Goal: Information Seeking & Learning: Learn about a topic

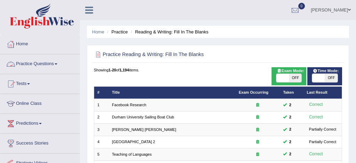
click at [45, 62] on link "Practice Questions" at bounding box center [39, 62] width 79 height 17
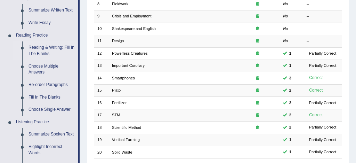
scroll to position [188, 0]
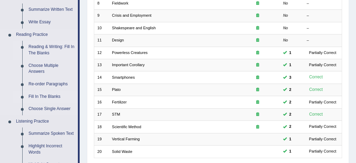
click at [55, 96] on link "Fill In The Blanks" at bounding box center [51, 97] width 53 height 13
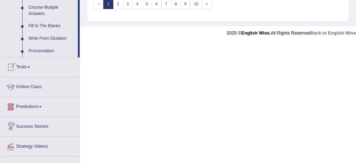
scroll to position [409, 0]
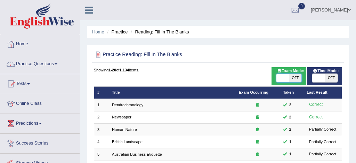
click at [282, 80] on span at bounding box center [283, 78] width 13 height 8
checkbox input "true"
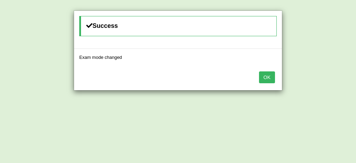
click at [271, 78] on button "OK" at bounding box center [267, 77] width 16 height 12
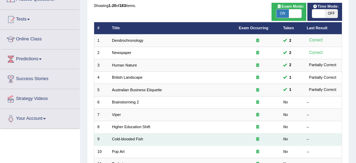
scroll to position [66, 0]
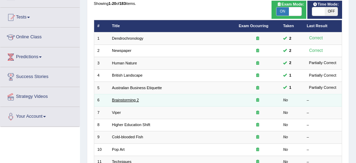
click at [136, 102] on link "Brainstorming 2" at bounding box center [125, 100] width 27 height 4
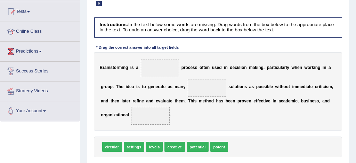
scroll to position [78, 0]
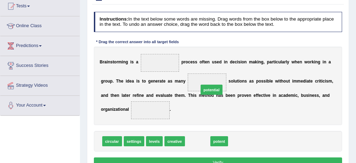
drag, startPoint x: 198, startPoint y: 143, endPoint x: 214, endPoint y: 78, distance: 67.2
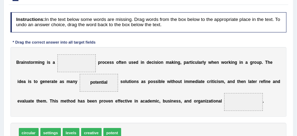
scroll to position [81, 0]
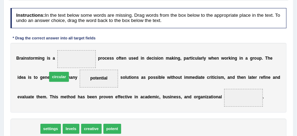
drag, startPoint x: 28, startPoint y: 129, endPoint x: 73, endPoint y: 60, distance: 83.2
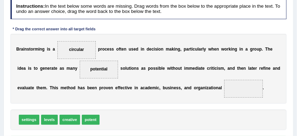
scroll to position [91, 0]
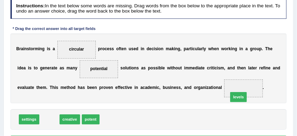
drag, startPoint x: 46, startPoint y: 119, endPoint x: 269, endPoint y: 92, distance: 224.5
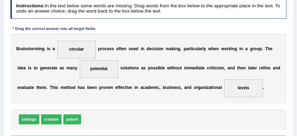
scroll to position [101, 0]
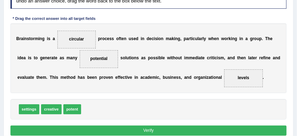
click at [178, 130] on button "Verify" at bounding box center [148, 130] width 276 height 10
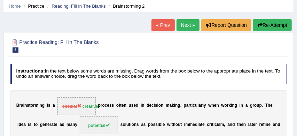
scroll to position [22, 0]
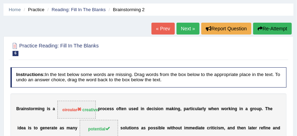
click at [280, 29] on button "Re-Attempt" at bounding box center [272, 29] width 39 height 12
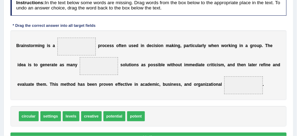
scroll to position [123, 0]
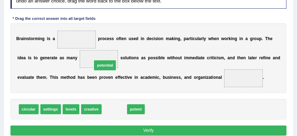
drag, startPoint x: 113, startPoint y: 110, endPoint x: 102, endPoint y: 56, distance: 55.0
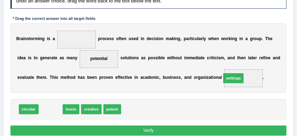
drag, startPoint x: 50, startPoint y: 110, endPoint x: 265, endPoint y: 73, distance: 218.2
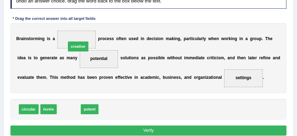
drag, startPoint x: 73, startPoint y: 109, endPoint x: 84, endPoint y: 35, distance: 74.6
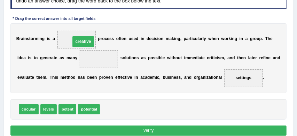
drag, startPoint x: 101, startPoint y: 58, endPoint x: 83, endPoint y: 38, distance: 26.8
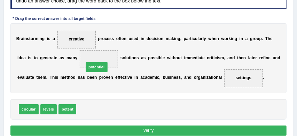
drag, startPoint x: 91, startPoint y: 108, endPoint x: 100, endPoint y: 55, distance: 54.1
click at [160, 129] on button "Verify" at bounding box center [148, 130] width 276 height 10
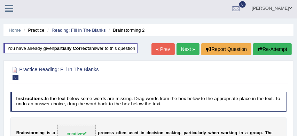
scroll to position [0, 0]
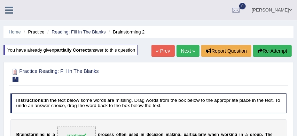
click at [185, 48] on link "Next »" at bounding box center [188, 51] width 23 height 12
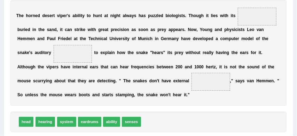
scroll to position [124, 0]
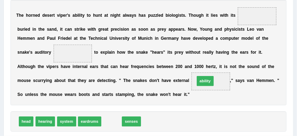
drag, startPoint x: 110, startPoint y: 123, endPoint x: 220, endPoint y: 76, distance: 119.8
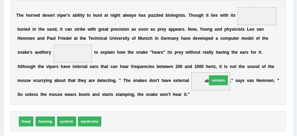
drag, startPoint x: 114, startPoint y: 122, endPoint x: 236, endPoint y: 74, distance: 130.7
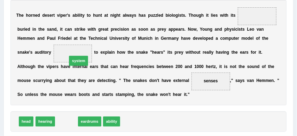
drag, startPoint x: 67, startPoint y: 121, endPoint x: 81, endPoint y: 48, distance: 73.9
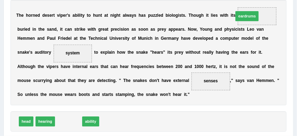
drag, startPoint x: 69, startPoint y: 122, endPoint x: 283, endPoint y: 0, distance: 247.0
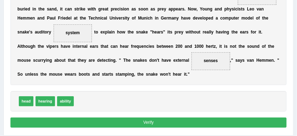
scroll to position [145, 0]
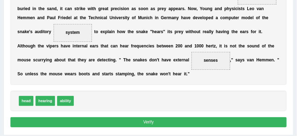
click at [203, 122] on button "Verify" at bounding box center [148, 122] width 276 height 10
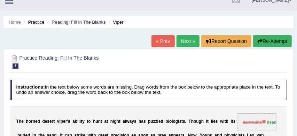
scroll to position [9, 0]
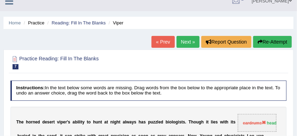
click at [275, 42] on button "Re-Attempt" at bounding box center [272, 42] width 39 height 12
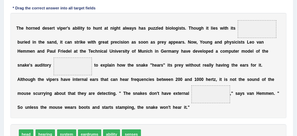
scroll to position [139, 0]
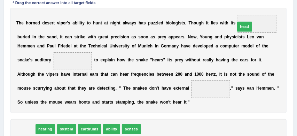
drag, startPoint x: 28, startPoint y: 128, endPoint x: 288, endPoint y: 7, distance: 287.4
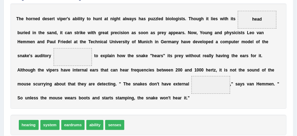
scroll to position [143, 0]
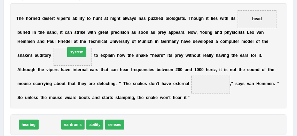
drag, startPoint x: 48, startPoint y: 124, endPoint x: 80, endPoint y: 43, distance: 86.6
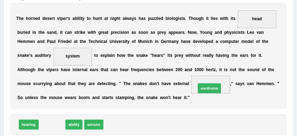
drag, startPoint x: 53, startPoint y: 124, endPoint x: 238, endPoint y: 81, distance: 190.0
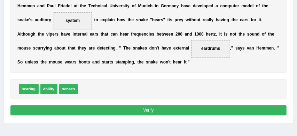
scroll to position [181, 0]
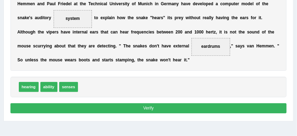
click at [165, 108] on button "Verify" at bounding box center [148, 108] width 276 height 10
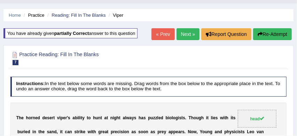
scroll to position [13, 0]
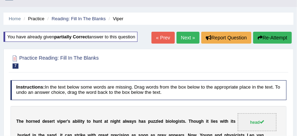
click at [185, 37] on link "Next »" at bounding box center [188, 38] width 23 height 12
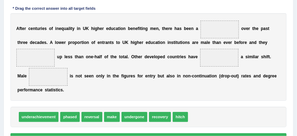
scroll to position [112, 0]
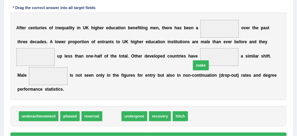
drag, startPoint x: 113, startPoint y: 116, endPoint x: 219, endPoint y: 56, distance: 121.9
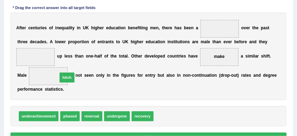
drag, startPoint x: 166, startPoint y: 117, endPoint x: 53, endPoint y: 72, distance: 122.3
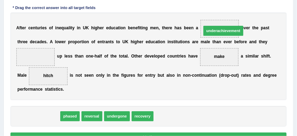
drag, startPoint x: 34, startPoint y: 118, endPoint x: 251, endPoint y: 17, distance: 239.1
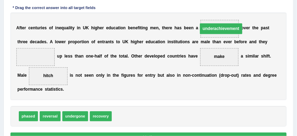
drag, startPoint x: 233, startPoint y: 29, endPoint x: 226, endPoint y: 30, distance: 7.0
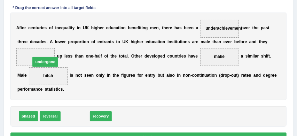
drag, startPoint x: 77, startPoint y: 116, endPoint x: 42, endPoint y: 52, distance: 73.2
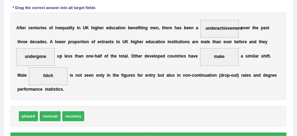
scroll to position [132, 0]
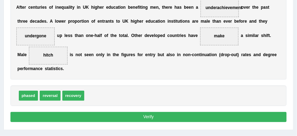
click at [162, 119] on button "Verify" at bounding box center [148, 117] width 276 height 10
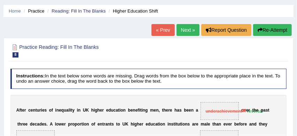
scroll to position [20, 0]
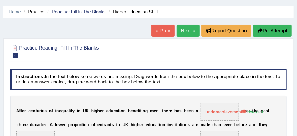
click at [271, 30] on button "Re-Attempt" at bounding box center [272, 31] width 39 height 12
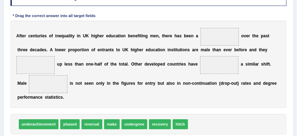
scroll to position [126, 0]
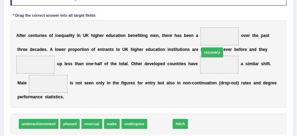
drag, startPoint x: 157, startPoint y: 123, endPoint x: 222, endPoint y: 32, distance: 112.8
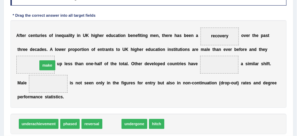
drag, startPoint x: 112, startPoint y: 125, endPoint x: 31, endPoint y: 58, distance: 105.1
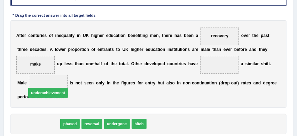
drag, startPoint x: 40, startPoint y: 124, endPoint x: 52, endPoint y: 83, distance: 42.8
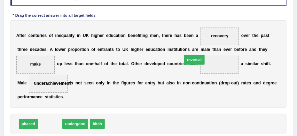
drag, startPoint x: 46, startPoint y: 124, endPoint x: 216, endPoint y: 59, distance: 181.5
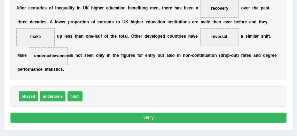
scroll to position [155, 0]
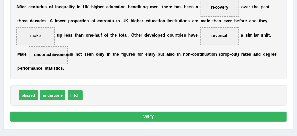
click at [177, 117] on button "Verify" at bounding box center [148, 116] width 276 height 10
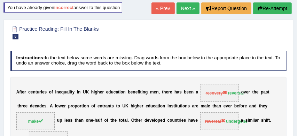
scroll to position [40, 0]
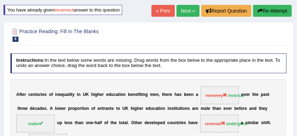
click at [272, 11] on button "Re-Attempt" at bounding box center [272, 11] width 39 height 12
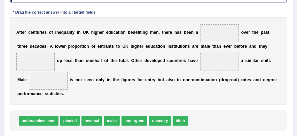
scroll to position [130, 0]
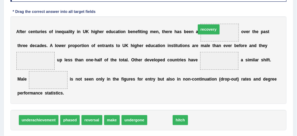
drag, startPoint x: 158, startPoint y: 119, endPoint x: 217, endPoint y: 11, distance: 122.3
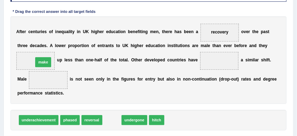
drag, startPoint x: 113, startPoint y: 120, endPoint x: 32, endPoint y: 52, distance: 105.6
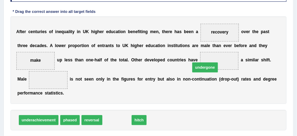
drag, startPoint x: 116, startPoint y: 119, endPoint x: 226, endPoint y: 54, distance: 128.3
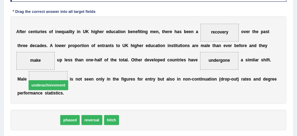
drag, startPoint x: 44, startPoint y: 121, endPoint x: 56, endPoint y: 80, distance: 42.8
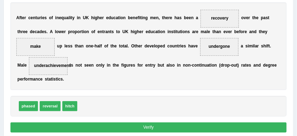
scroll to position [162, 0]
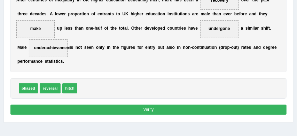
click at [164, 108] on button "Verify" at bounding box center [148, 109] width 276 height 10
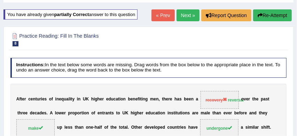
scroll to position [23, 0]
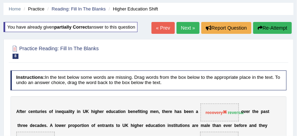
click at [188, 27] on link "Next »" at bounding box center [188, 28] width 23 height 12
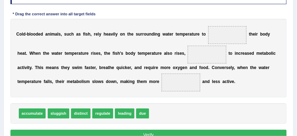
scroll to position [109, 0]
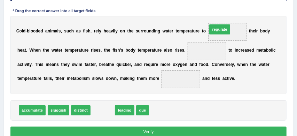
drag, startPoint x: 100, startPoint y: 112, endPoint x: 240, endPoint y: 16, distance: 170.4
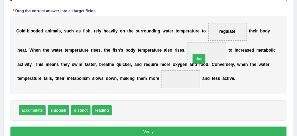
drag, startPoint x: 119, startPoint y: 110, endPoint x: 217, endPoint y: 47, distance: 116.1
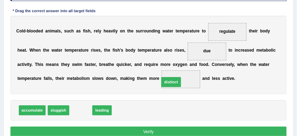
drag, startPoint x: 77, startPoint y: 110, endPoint x: 185, endPoint y: 77, distance: 112.4
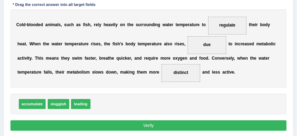
scroll to position [118, 0]
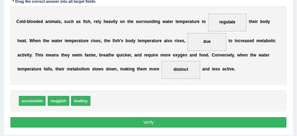
click at [180, 124] on button "Verify" at bounding box center [148, 122] width 276 height 10
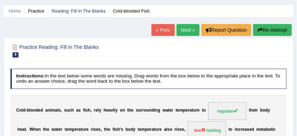
scroll to position [12, 0]
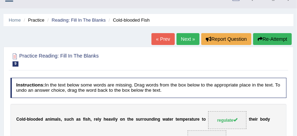
click at [281, 40] on button "Re-Attempt" at bounding box center [272, 39] width 39 height 12
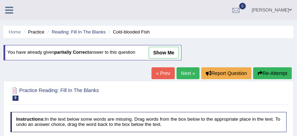
scroll to position [115, 0]
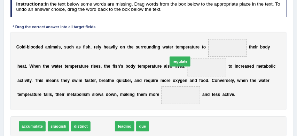
drag, startPoint x: 102, startPoint y: 128, endPoint x: 193, endPoint y: 52, distance: 118.6
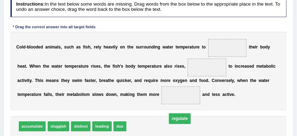
drag, startPoint x: 212, startPoint y: 67, endPoint x: 180, endPoint y: 133, distance: 73.6
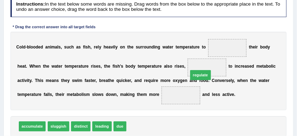
drag, startPoint x: 142, startPoint y: 127, endPoint x: 231, endPoint y: 54, distance: 115.5
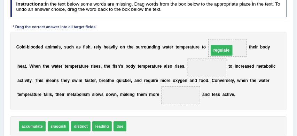
drag, startPoint x: 204, startPoint y: 67, endPoint x: 222, endPoint y: 47, distance: 27.1
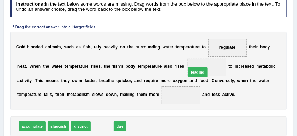
drag, startPoint x: 101, startPoint y: 126, endPoint x: 214, endPoint y: 62, distance: 129.9
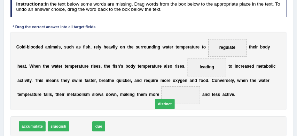
drag, startPoint x: 79, startPoint y: 128, endPoint x: 121, endPoint y: 140, distance: 43.0
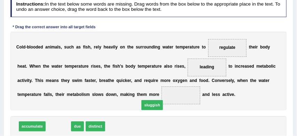
drag, startPoint x: 58, startPoint y: 127, endPoint x: 177, endPoint y: 99, distance: 121.9
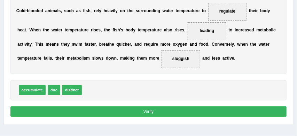
scroll to position [165, 0]
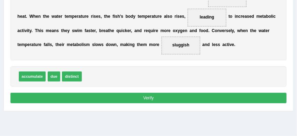
click at [185, 99] on button "Verify" at bounding box center [148, 98] width 276 height 10
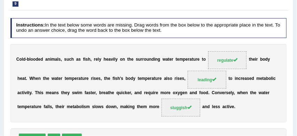
scroll to position [75, 0]
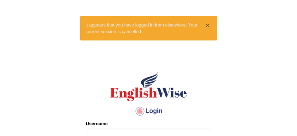
click at [205, 22] on button "×" at bounding box center [207, 25] width 4 height 7
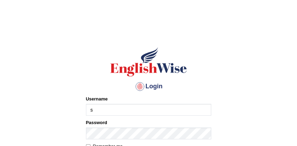
type input "[PERSON_NAME]"
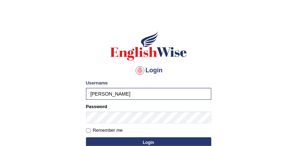
scroll to position [22, 0]
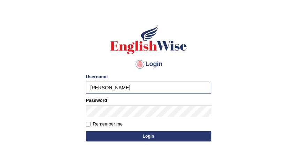
click at [162, 138] on button "Login" at bounding box center [148, 136] width 125 height 10
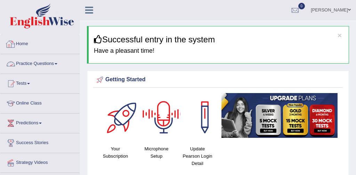
click at [44, 65] on link "Practice Questions" at bounding box center [39, 62] width 79 height 17
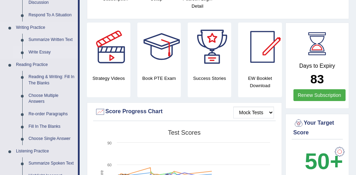
scroll to position [159, 0]
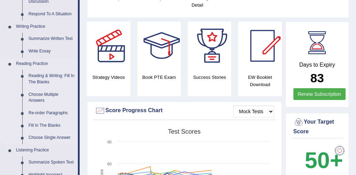
click at [53, 125] on link "Fill In The Blanks" at bounding box center [51, 126] width 53 height 13
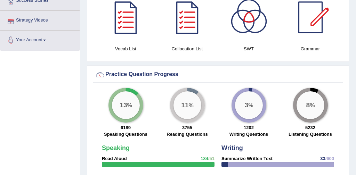
scroll to position [534, 0]
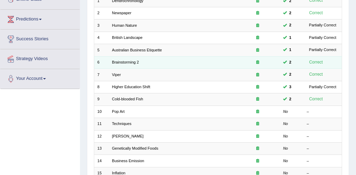
scroll to position [106, 0]
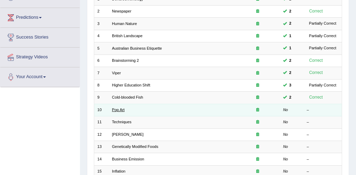
click at [123, 110] on link "Pop Art" at bounding box center [118, 110] width 13 height 4
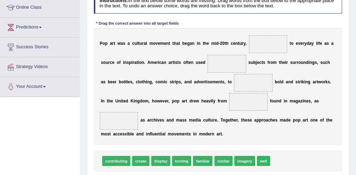
scroll to position [96, 0]
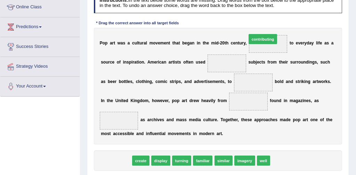
drag, startPoint x: 119, startPoint y: 162, endPoint x: 291, endPoint y: 19, distance: 223.4
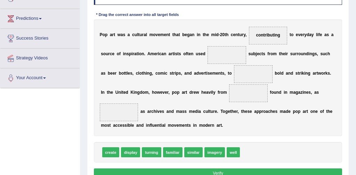
scroll to position [104, 0]
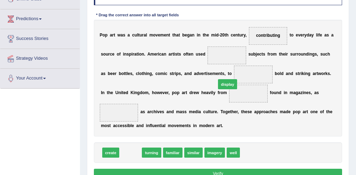
drag, startPoint x: 132, startPoint y: 153, endPoint x: 253, endPoint y: 69, distance: 147.4
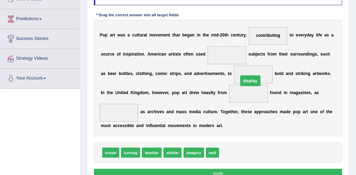
drag, startPoint x: 245, startPoint y: 94, endPoint x: 248, endPoint y: 70, distance: 24.2
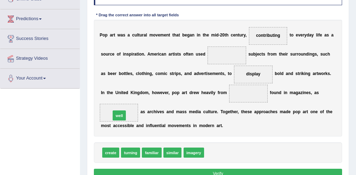
drag, startPoint x: 214, startPoint y: 155, endPoint x: 104, endPoint y: 110, distance: 118.2
drag, startPoint x: 171, startPoint y: 153, endPoint x: 226, endPoint y: 32, distance: 132.9
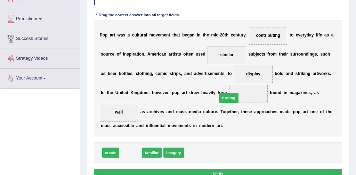
drag, startPoint x: 129, startPoint y: 154, endPoint x: 250, endPoint y: 89, distance: 137.1
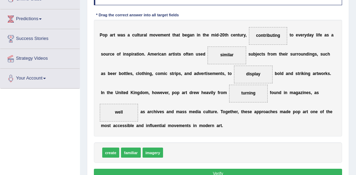
scroll to position [117, 0]
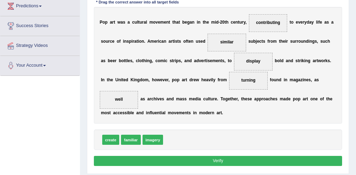
click at [224, 164] on button "Verify" at bounding box center [218, 161] width 249 height 10
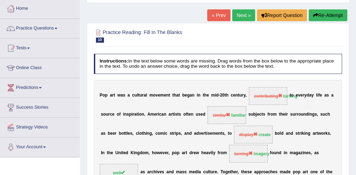
scroll to position [29, 0]
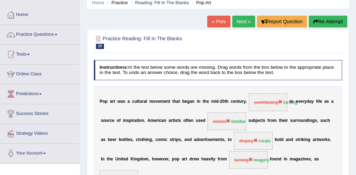
click at [333, 22] on button "Re-Attempt" at bounding box center [328, 22] width 39 height 12
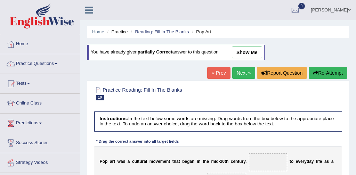
scroll to position [131, 0]
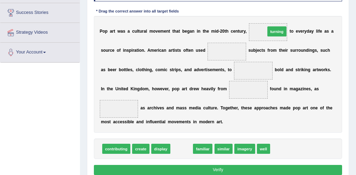
drag, startPoint x: 181, startPoint y: 151, endPoint x: 291, endPoint y: 12, distance: 176.7
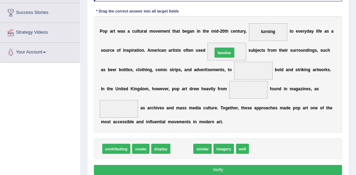
drag, startPoint x: 181, startPoint y: 151, endPoint x: 231, endPoint y: 36, distance: 126.1
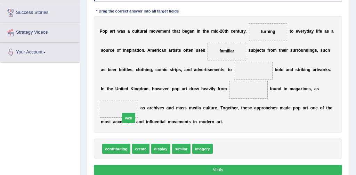
drag, startPoint x: 224, startPoint y: 151, endPoint x: 105, endPoint y: 112, distance: 125.4
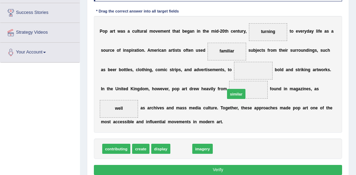
drag, startPoint x: 181, startPoint y: 150, endPoint x: 245, endPoint y: 86, distance: 91.3
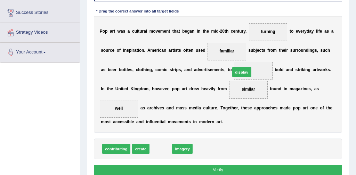
drag, startPoint x: 160, startPoint y: 150, endPoint x: 256, endPoint y: 59, distance: 132.0
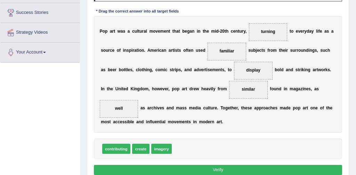
click at [259, 171] on button "Verify" at bounding box center [218, 170] width 249 height 10
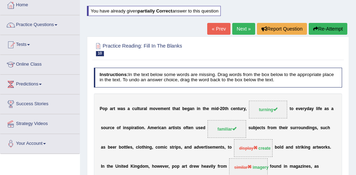
scroll to position [38, 0]
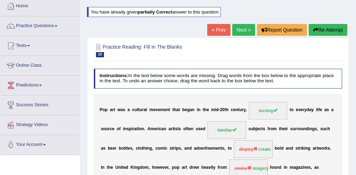
click at [242, 30] on link "Next »" at bounding box center [244, 30] width 23 height 12
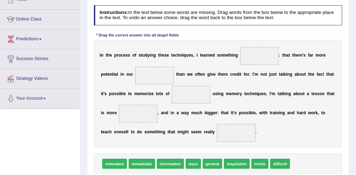
scroll to position [96, 0]
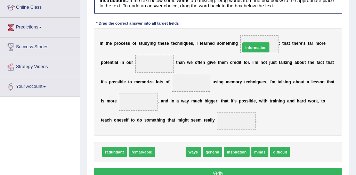
drag, startPoint x: 168, startPoint y: 152, endPoint x: 269, endPoint y: 29, distance: 159.5
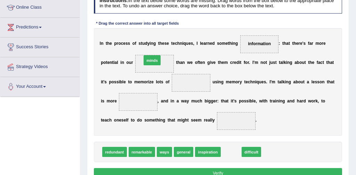
drag, startPoint x: 232, startPoint y: 154, endPoint x: 138, endPoint y: 46, distance: 143.4
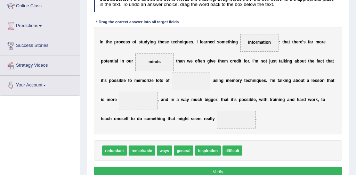
scroll to position [98, 0]
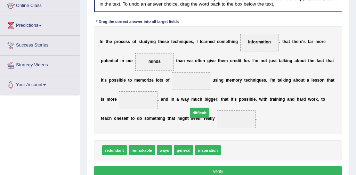
drag, startPoint x: 232, startPoint y: 153, endPoint x: 189, endPoint y: 100, distance: 68.6
click at [190, 108] on span "difficult" at bounding box center [200, 113] width 20 height 10
drag, startPoint x: 236, startPoint y: 152, endPoint x: 125, endPoint y: 94, distance: 125.4
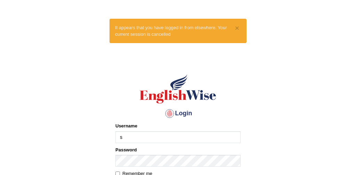
type input "[PERSON_NAME]"
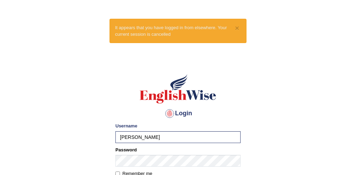
click at [156, 167] on form "Please fix the following errors: Username [PERSON_NAME] Password Remember me Lo…" at bounding box center [178, 158] width 125 height 70
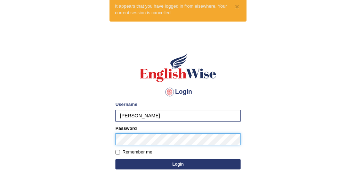
scroll to position [23, 0]
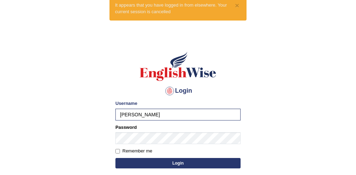
click at [159, 162] on button "Login" at bounding box center [178, 163] width 125 height 10
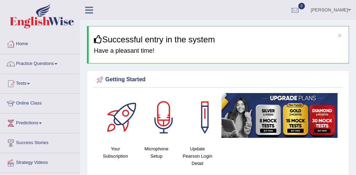
click at [38, 64] on link "Practice Questions" at bounding box center [39, 62] width 79 height 17
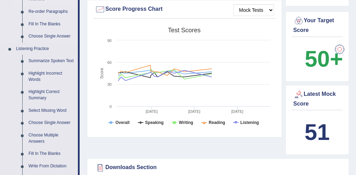
scroll to position [261, 0]
click at [57, 79] on link "Highlight Incorrect Words" at bounding box center [51, 76] width 53 height 18
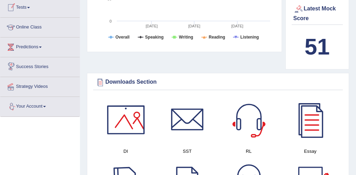
scroll to position [385, 0]
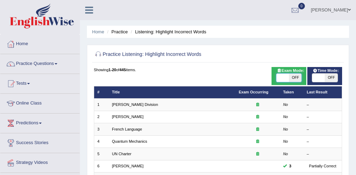
click at [279, 79] on span at bounding box center [283, 78] width 13 height 8
checkbox input "true"
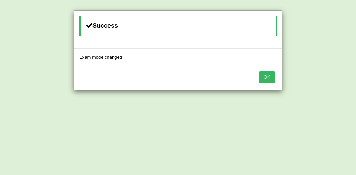
click at [271, 79] on button "OK" at bounding box center [267, 77] width 16 height 12
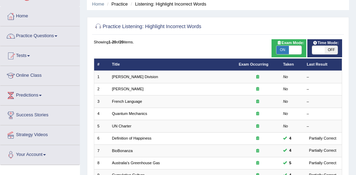
scroll to position [30, 0]
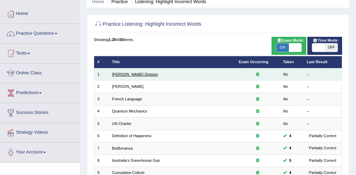
click at [130, 75] on link "[PERSON_NAME] Division" at bounding box center [135, 74] width 46 height 4
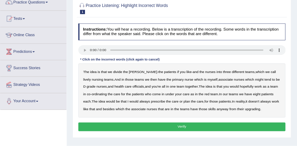
scroll to position [61, 0]
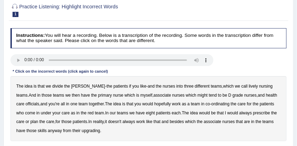
click at [249, 87] on b "lively" at bounding box center [253, 86] width 9 height 5
click at [197, 96] on b "might" at bounding box center [202, 95] width 10 height 5
click at [25, 104] on b "officials" at bounding box center [32, 104] width 14 height 5
click at [240, 114] on b "always" at bounding box center [245, 113] width 13 height 5
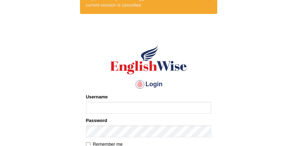
scroll to position [29, 0]
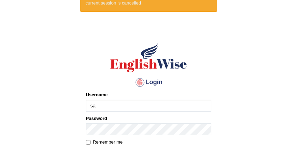
type input "[PERSON_NAME]"
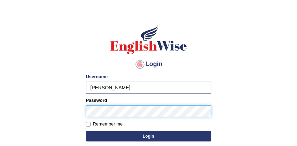
scroll to position [51, 0]
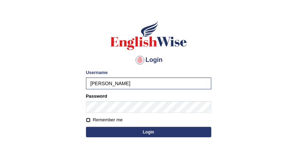
click at [87, 119] on input "Remember me" at bounding box center [88, 120] width 5 height 5
checkbox input "true"
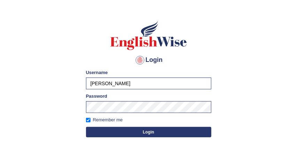
click at [136, 131] on button "Login" at bounding box center [148, 132] width 125 height 10
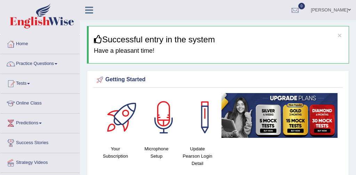
click at [39, 64] on link "Practice Questions" at bounding box center [39, 62] width 79 height 17
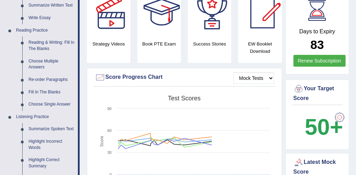
scroll to position [216, 0]
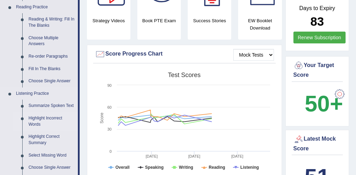
click at [52, 126] on link "Highlight Incorrect Words" at bounding box center [51, 121] width 53 height 18
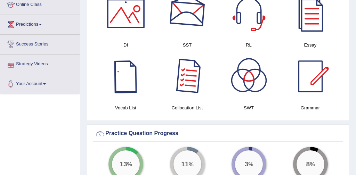
scroll to position [477, 0]
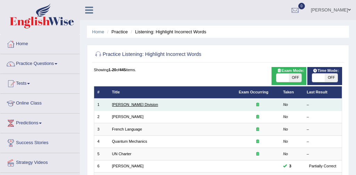
click at [135, 106] on link "[PERSON_NAME] Division" at bounding box center [135, 105] width 46 height 4
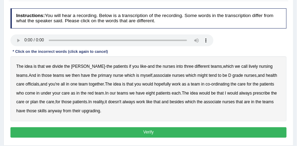
scroll to position [83, 0]
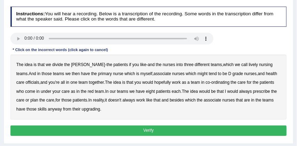
click at [249, 66] on b "lively" at bounding box center [253, 64] width 9 height 5
click at [197, 74] on b "might" at bounding box center [202, 73] width 10 height 5
click at [240, 92] on b "always" at bounding box center [245, 91] width 13 height 5
click at [92, 110] on b "upgrading" at bounding box center [91, 109] width 18 height 5
click at [144, 131] on button "Verify" at bounding box center [148, 131] width 276 height 10
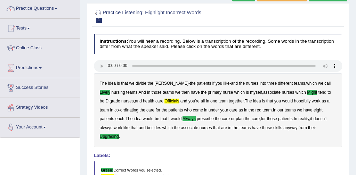
scroll to position [55, 0]
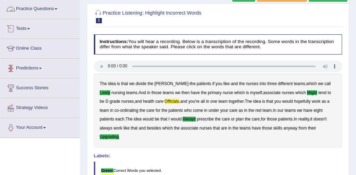
click at [58, 9] on link "Practice Questions" at bounding box center [39, 7] width 79 height 17
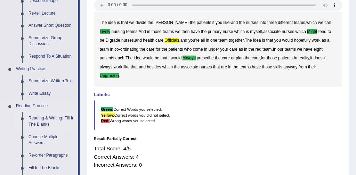
scroll to position [144, 0]
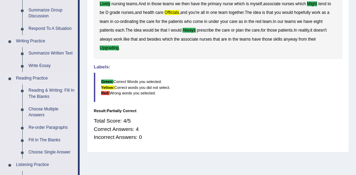
click at [46, 89] on link "Reading & Writing: Fill In The Blanks" at bounding box center [51, 94] width 53 height 18
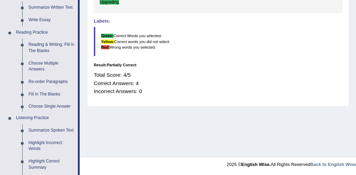
scroll to position [391, 0]
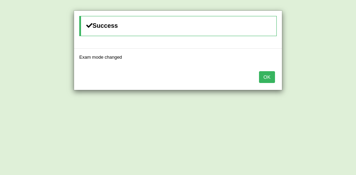
drag, startPoint x: 260, startPoint y: 76, endPoint x: 267, endPoint y: 78, distance: 7.5
click at [267, 77] on button "OK" at bounding box center [267, 77] width 16 height 12
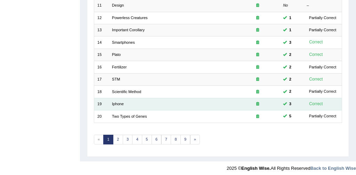
scroll to position [226, 0]
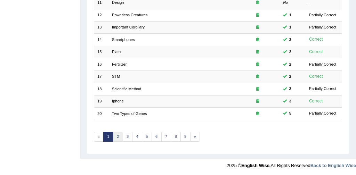
click at [115, 135] on link "2" at bounding box center [118, 137] width 10 height 10
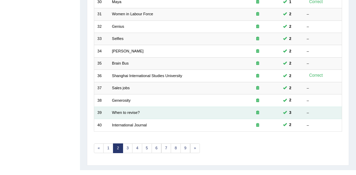
scroll to position [226, 0]
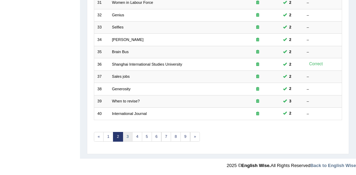
click at [128, 135] on link "3" at bounding box center [128, 137] width 10 height 10
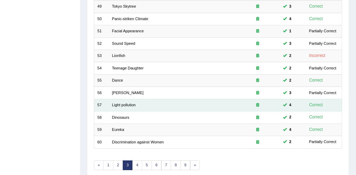
scroll to position [226, 0]
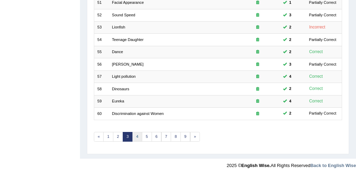
click at [136, 134] on link "4" at bounding box center [137, 137] width 10 height 10
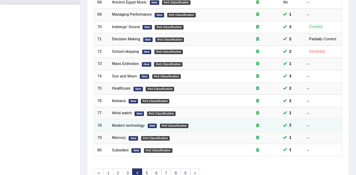
scroll to position [217, 0]
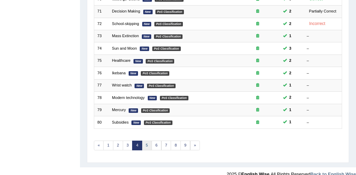
click at [143, 147] on link "5" at bounding box center [147, 146] width 10 height 10
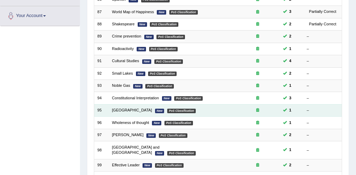
scroll to position [189, 0]
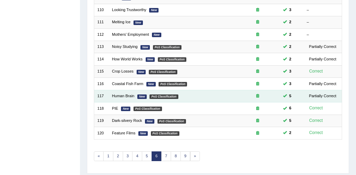
scroll to position [226, 0]
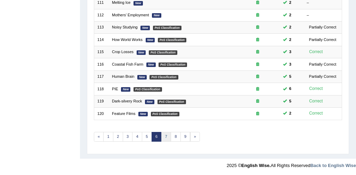
click at [164, 138] on link "7" at bounding box center [167, 137] width 10 height 10
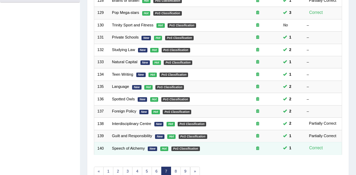
scroll to position [226, 0]
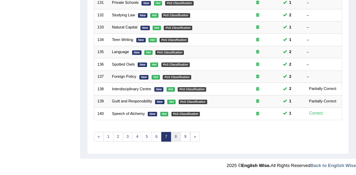
click at [171, 138] on link "8" at bounding box center [176, 137] width 10 height 10
click at [175, 137] on link "8" at bounding box center [176, 137] width 10 height 10
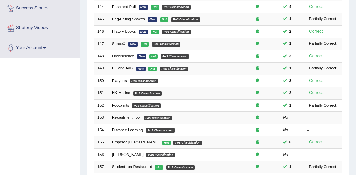
scroll to position [226, 0]
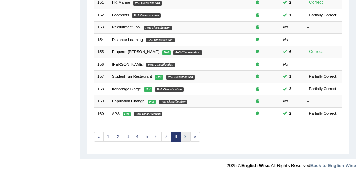
click at [184, 139] on link "9" at bounding box center [186, 137] width 10 height 10
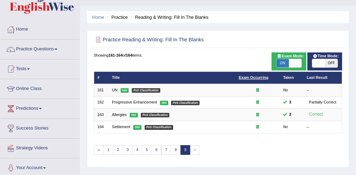
scroll to position [15, 0]
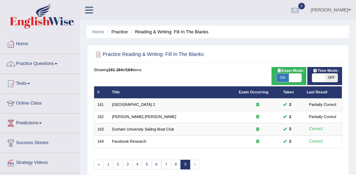
click at [297, 79] on span at bounding box center [295, 78] width 13 height 8
checkbox input "false"
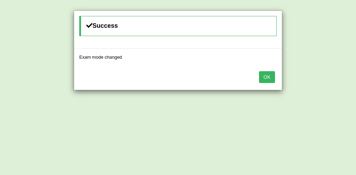
click at [264, 78] on button "OK" at bounding box center [267, 77] width 16 height 12
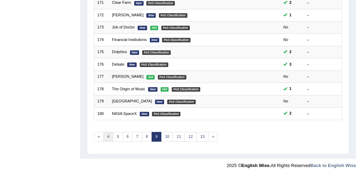
scroll to position [226, 0]
click at [109, 136] on link "4" at bounding box center [108, 137] width 10 height 10
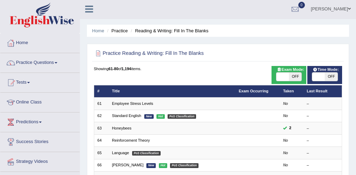
click at [139, 104] on link "Employee Stress Levels" at bounding box center [132, 104] width 41 height 4
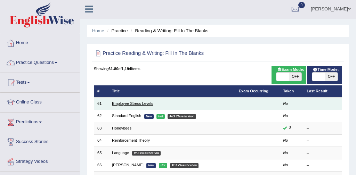
click at [139, 104] on link "Employee Stress Levels" at bounding box center [132, 104] width 41 height 4
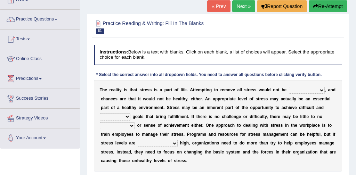
scroll to position [45, 0]
click at [322, 92] on select "characteristic realistic scholastic futuristic" at bounding box center [307, 90] width 36 height 7
click at [321, 91] on select "characteristic realistic scholastic futuristic" at bounding box center [307, 90] width 36 height 7
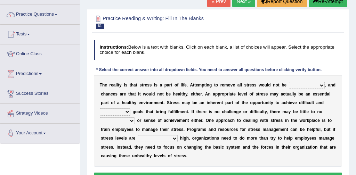
scroll to position [50, 0]
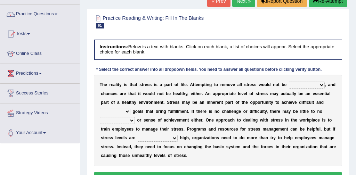
click at [128, 112] on select "worthwhile otherwhile redundant complied" at bounding box center [115, 111] width 31 height 7
select select "complied"
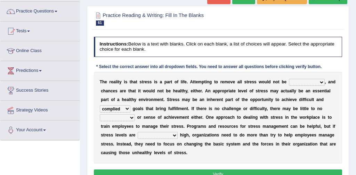
scroll to position [53, 0]
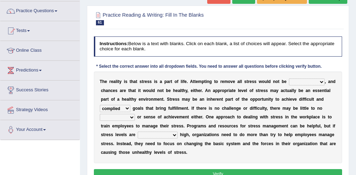
click at [131, 118] on select "introspection satisfaction confection recollection" at bounding box center [117, 117] width 35 height 7
select select "satisfaction"
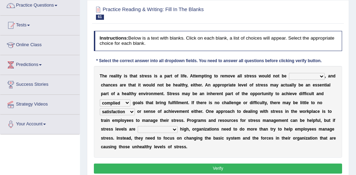
click at [173, 130] on select "unreasonably psychologically necessarily intermediately" at bounding box center [158, 129] width 40 height 7
select select "necessarily"
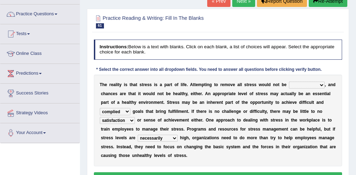
scroll to position [46, 0]
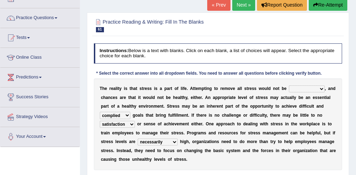
click at [172, 143] on select "unreasonably psychologically necessarily intermediately" at bounding box center [158, 142] width 40 height 7
click at [322, 89] on select "characteristic realistic scholastic futuristic" at bounding box center [307, 89] width 36 height 7
select select "realistic"
click at [128, 115] on select "worthwhile otherwhile redundant complied" at bounding box center [115, 115] width 31 height 7
click at [173, 143] on select "unreasonably psychologically necessarily intermediately" at bounding box center [158, 142] width 40 height 7
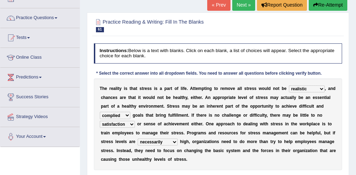
select select "psychologically"
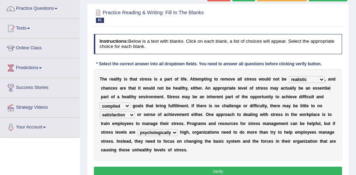
scroll to position [56, 0]
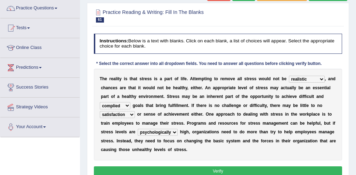
click at [218, 171] on button "Verify" at bounding box center [218, 172] width 249 height 10
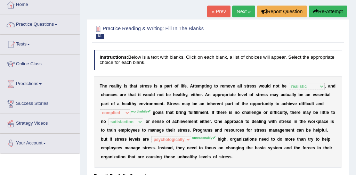
scroll to position [38, 0]
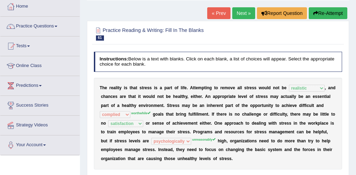
click at [322, 14] on button "Re-Attempt" at bounding box center [328, 13] width 39 height 12
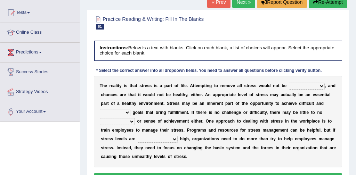
scroll to position [71, 0]
select select "worthwhile"
click at [167, 140] on select "unreasonably psychologically necessarily intermediately" at bounding box center [158, 139] width 40 height 7
select select "unreasonably"
click at [240, 3] on link "Next »" at bounding box center [244, 2] width 23 height 12
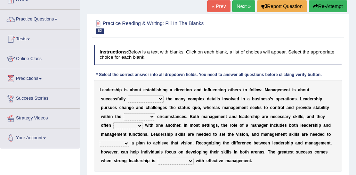
scroll to position [50, 0]
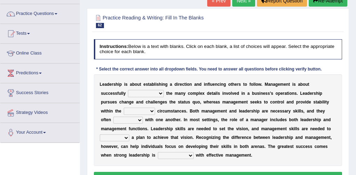
click at [133, 94] on select "Inspiring admiring depicting administering" at bounding box center [146, 93] width 36 height 7
select select "Inspiring"
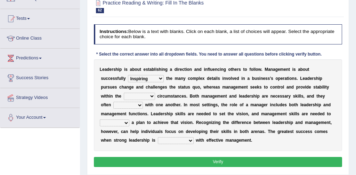
scroll to position [65, 0]
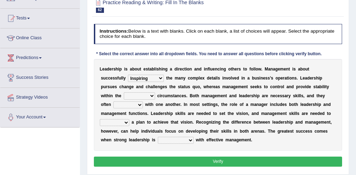
click at [127, 97] on select "mentioning monitoring uninspiring existing" at bounding box center [139, 96] width 31 height 7
select select "monitoring"
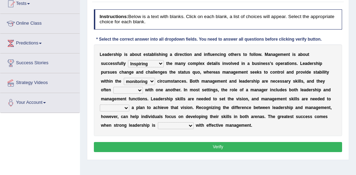
scroll to position [81, 0]
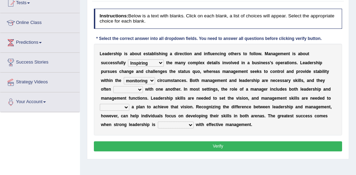
click at [125, 109] on select "validate antedate reimburse implement" at bounding box center [115, 107] width 30 height 7
select select "reimburse"
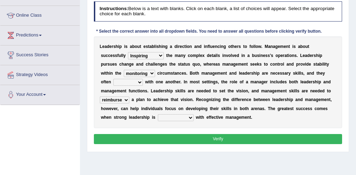
scroll to position [91, 0]
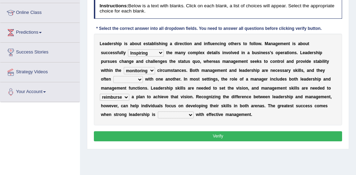
click at [190, 116] on select "paired impoverished impaired polished" at bounding box center [176, 115] width 36 height 7
select select "paired"
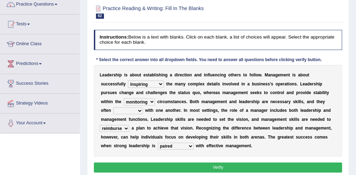
scroll to position [58, 0]
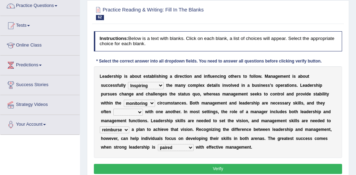
click at [126, 112] on select "vitalize overlap reverb resurrect" at bounding box center [128, 112] width 30 height 7
select select "overlap"
click at [180, 149] on select "paired impoverished impaired polished" at bounding box center [176, 147] width 36 height 7
click at [221, 165] on button "Verify" at bounding box center [218, 169] width 249 height 10
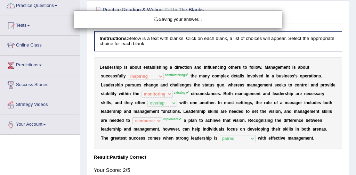
click at [220, 171] on div "Saving your answer..." at bounding box center [178, 87] width 356 height 175
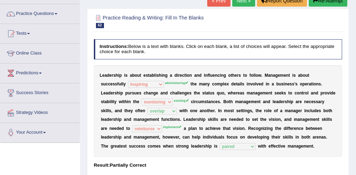
scroll to position [52, 0]
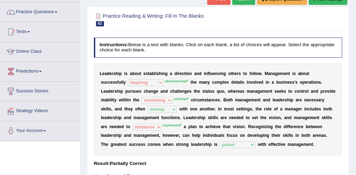
click at [299, 103] on div "L e a d e r s h i p i s a b o u t e s t a b l i s h i n g a d i r e c t i o n a…" at bounding box center [218, 110] width 249 height 92
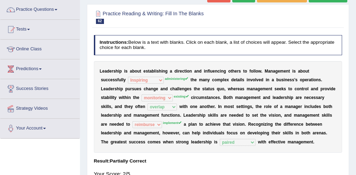
scroll to position [13, 0]
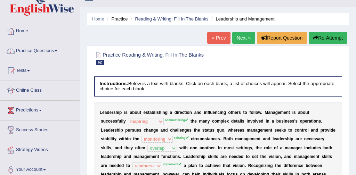
click at [241, 40] on link "Next »" at bounding box center [244, 38] width 23 height 12
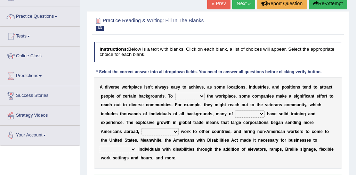
scroll to position [48, 0]
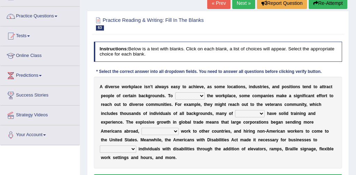
click at [202, 97] on select "intensify solidify simplify diversify" at bounding box center [190, 96] width 30 height 7
select select "simplify"
click at [204, 95] on select "intensify solidify simplify diversify" at bounding box center [190, 96] width 30 height 7
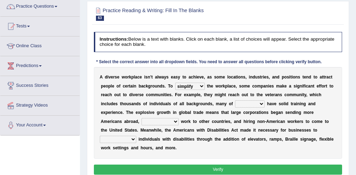
scroll to position [58, 0]
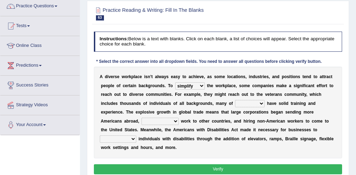
click at [261, 104] on select "which them whom who" at bounding box center [250, 103] width 30 height 7
select select "them"
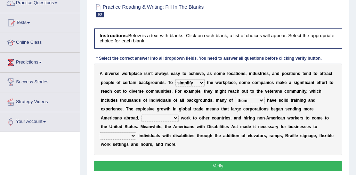
scroll to position [61, 0]
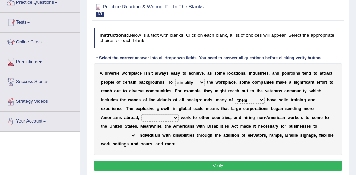
click at [175, 120] on select "outnumbering outperforming outweighing outsourcing" at bounding box center [160, 118] width 37 height 7
select select "outperforming"
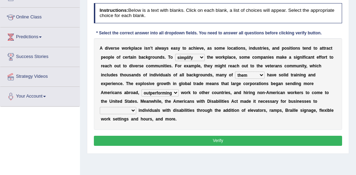
scroll to position [87, 0]
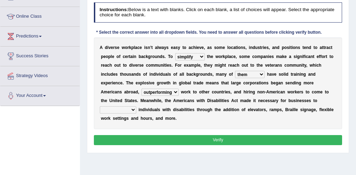
click at [134, 110] on select "accommodate validate antedate reimburse" at bounding box center [118, 110] width 37 height 7
select select "validate"
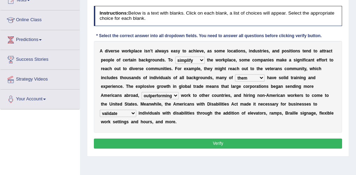
scroll to position [83, 0]
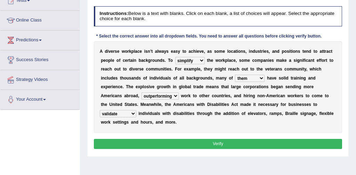
click at [209, 145] on button "Verify" at bounding box center [218, 144] width 249 height 10
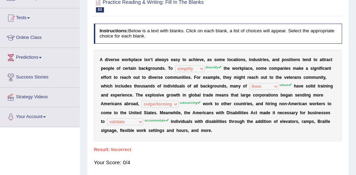
scroll to position [49, 0]
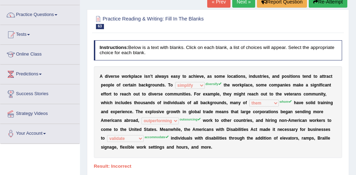
click at [238, 2] on link "Next »" at bounding box center [244, 2] width 23 height 12
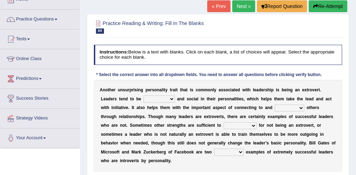
scroll to position [45, 0]
click at [173, 99] on select "ongoing outrageous outgoing forgoing" at bounding box center [159, 99] width 31 height 7
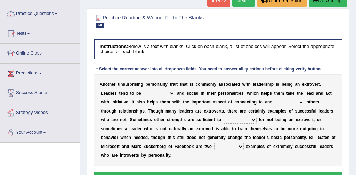
scroll to position [50, 0]
click at [303, 102] on select "inspired respiring inspiring respired" at bounding box center [290, 102] width 30 height 7
select select "inspired"
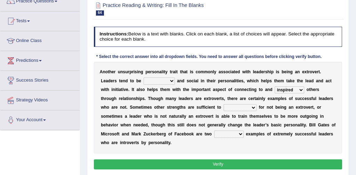
scroll to position [63, 0]
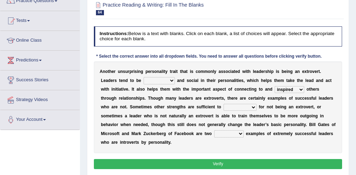
click at [253, 108] on select "compensate decorate navigate corporate" at bounding box center [240, 107] width 33 height 7
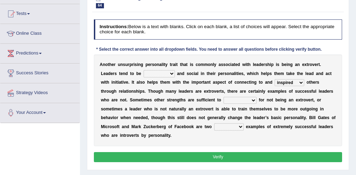
scroll to position [72, 0]
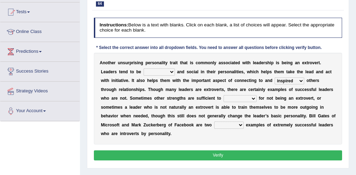
click at [242, 126] on select "potent pertinent prominent immanent" at bounding box center [229, 125] width 30 height 7
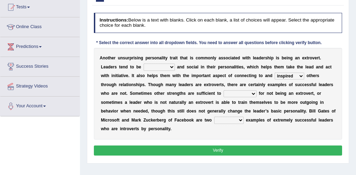
scroll to position [77, 0]
click at [243, 120] on select "potent pertinent prominent immanent" at bounding box center [229, 120] width 30 height 7
select select "potent"
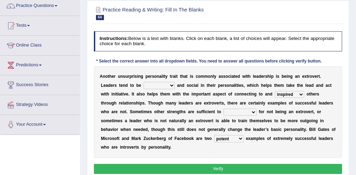
scroll to position [53, 0]
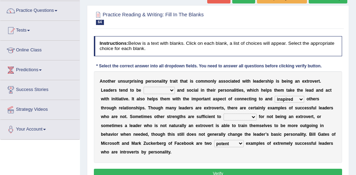
click at [172, 91] on select "ongoing outrageous outgoing forgoing" at bounding box center [159, 90] width 31 height 7
select select "outgoing"
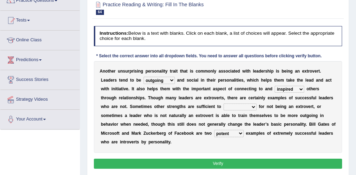
scroll to position [65, 0]
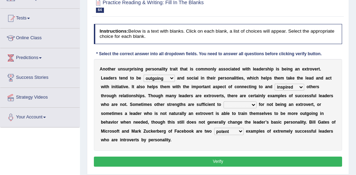
click at [254, 104] on select "compensate decorate navigate corporate" at bounding box center [240, 105] width 33 height 7
select select "compensate"
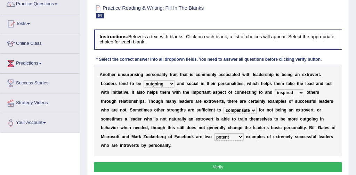
scroll to position [88, 0]
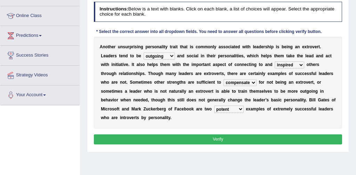
click at [223, 137] on button "Verify" at bounding box center [218, 140] width 249 height 10
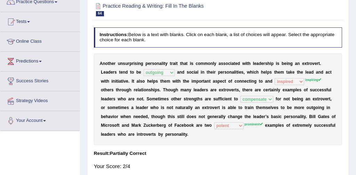
scroll to position [57, 0]
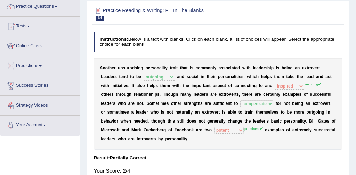
click at [267, 88] on div "A n o t h e r u n s u r p r i s i n g p e r s o n a l i t y t r a i t t h a t i…" at bounding box center [218, 104] width 249 height 92
click at [255, 132] on div "A n o t h e r u n s u r p r i s i n g p e r s o n a l i t y t r a i t t h a t i…" at bounding box center [218, 104] width 249 height 92
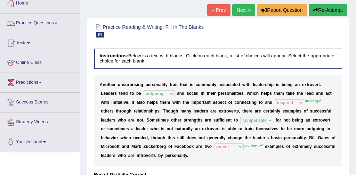
scroll to position [35, 0]
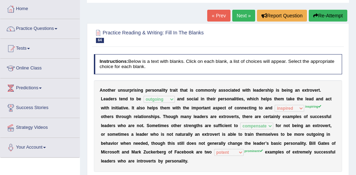
click at [241, 18] on link "Next »" at bounding box center [244, 16] width 23 height 12
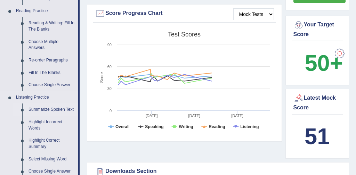
scroll to position [217, 0]
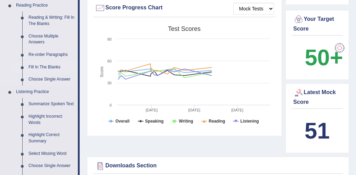
click at [52, 69] on link "Fill In The Blanks" at bounding box center [51, 67] width 53 height 13
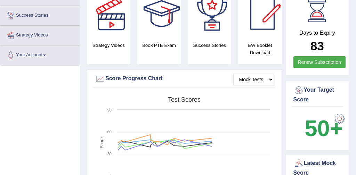
scroll to position [219, 0]
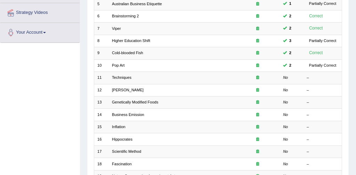
scroll to position [226, 0]
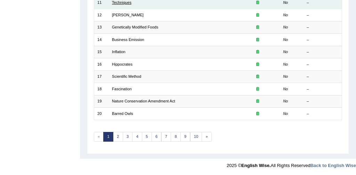
click at [125, 3] on link "Techniques" at bounding box center [121, 2] width 19 height 4
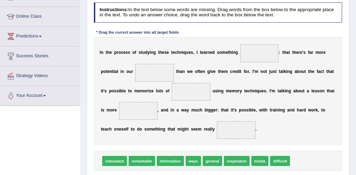
scroll to position [89, 0]
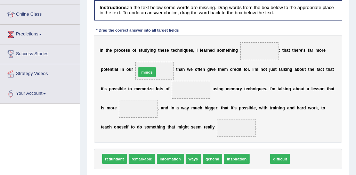
drag, startPoint x: 260, startPoint y: 161, endPoint x: 119, endPoint y: 54, distance: 176.8
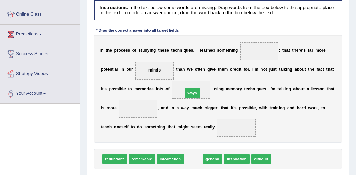
drag, startPoint x: 195, startPoint y: 162, endPoint x: 195, endPoint y: 82, distance: 80.1
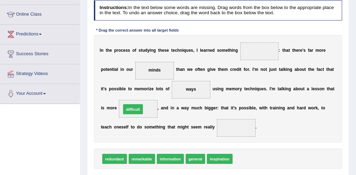
drag, startPoint x: 245, startPoint y: 160, endPoint x: 114, endPoint y: 101, distance: 143.4
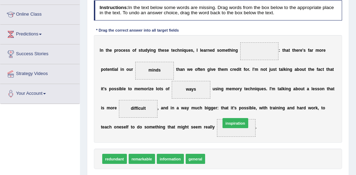
drag, startPoint x: 218, startPoint y: 162, endPoint x: 236, endPoint y: 120, distance: 46.3
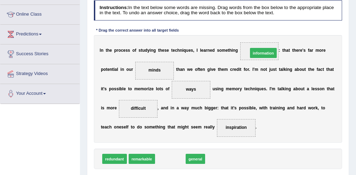
drag, startPoint x: 175, startPoint y: 161, endPoint x: 285, endPoint y: 36, distance: 167.3
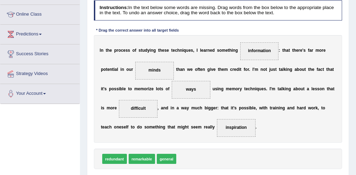
click at [304, 30] on div "Instructions: In the text below some words are missing. Drag words from the box…" at bounding box center [218, 94] width 252 height 193
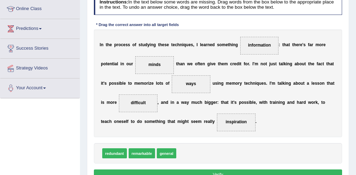
scroll to position [106, 0]
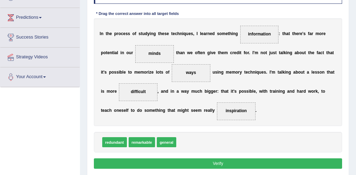
click at [224, 166] on button "Verify" at bounding box center [218, 164] width 249 height 10
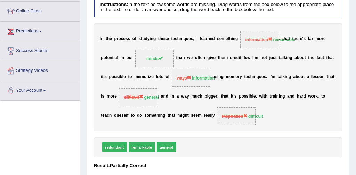
scroll to position [85, 0]
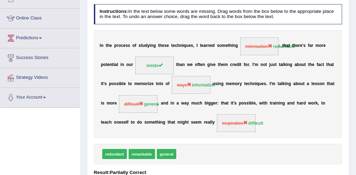
click at [203, 147] on div "redundant remarkable general" at bounding box center [218, 154] width 249 height 21
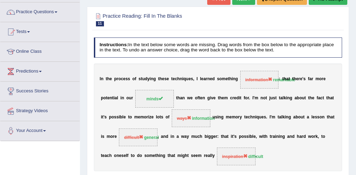
scroll to position [46, 0]
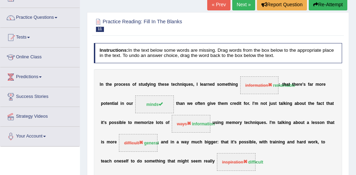
click at [237, 7] on link "Next »" at bounding box center [244, 5] width 23 height 12
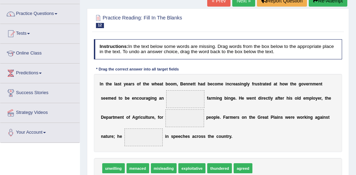
scroll to position [61, 0]
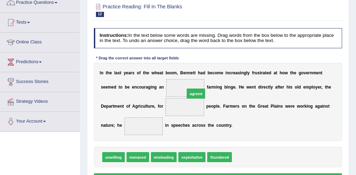
drag, startPoint x: 242, startPoint y: 158, endPoint x: 186, endPoint y: 83, distance: 93.4
drag, startPoint x: 185, startPoint y: 107, endPoint x: 184, endPoint y: 81, distance: 25.8
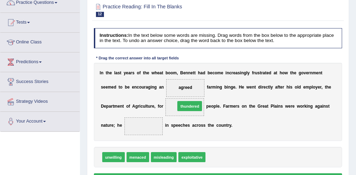
drag, startPoint x: 219, startPoint y: 158, endPoint x: 184, endPoint y: 96, distance: 71.4
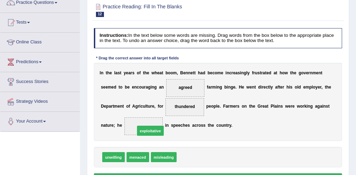
drag, startPoint x: 195, startPoint y: 158, endPoint x: 146, endPoint y: 126, distance: 58.2
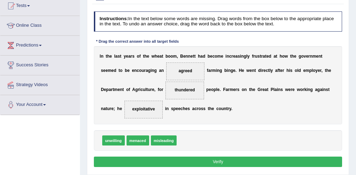
click at [203, 168] on div "Instructions: In the text below some words are missing. Drag words from the box…" at bounding box center [218, 90] width 252 height 163
click at [207, 162] on button "Verify" at bounding box center [218, 162] width 249 height 10
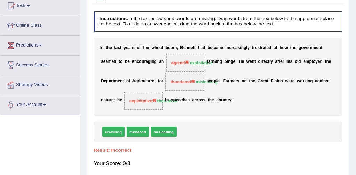
click at [232, 89] on div "I n t h e l a s t y e a r s o f t h e w h e a t b o o m , B e n n e t t h a d b…" at bounding box center [218, 77] width 249 height 79
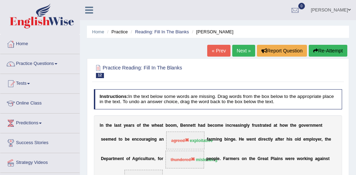
click at [241, 51] on link "Next »" at bounding box center [244, 51] width 23 height 12
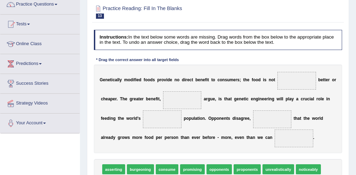
scroll to position [65, 0]
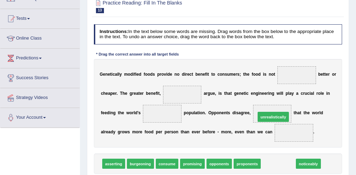
drag, startPoint x: 277, startPoint y: 166, endPoint x: 272, endPoint y: 109, distance: 57.4
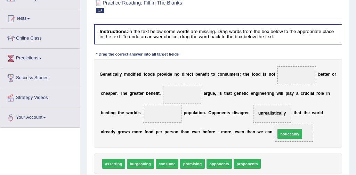
drag, startPoint x: 277, startPoint y: 166, endPoint x: 295, endPoint y: 131, distance: 38.9
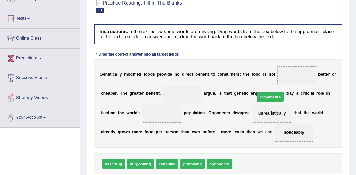
drag, startPoint x: 243, startPoint y: 165, endPoint x: 282, endPoint y: 79, distance: 95.1
click at [281, 79] on div "Instructions: In the text below some words are missing. Drag words from the box…" at bounding box center [218, 109] width 252 height 174
drag, startPoint x: 244, startPoint y: 164, endPoint x: 291, endPoint y: 65, distance: 109.2
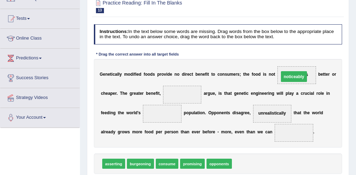
drag, startPoint x: 296, startPoint y: 134, endPoint x: 296, endPoint y: 68, distance: 65.8
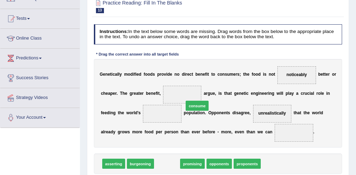
drag, startPoint x: 169, startPoint y: 165, endPoint x: 192, endPoint y: 87, distance: 81.3
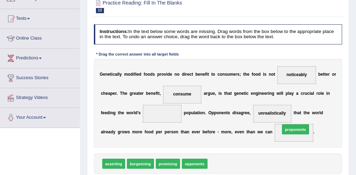
drag, startPoint x: 221, startPoint y: 164, endPoint x: 306, endPoint y: 124, distance: 94.7
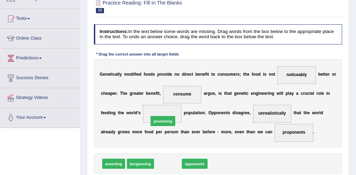
drag, startPoint x: 167, startPoint y: 165, endPoint x: 162, endPoint y: 111, distance: 54.2
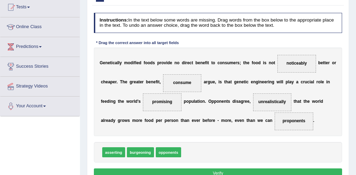
scroll to position [82, 0]
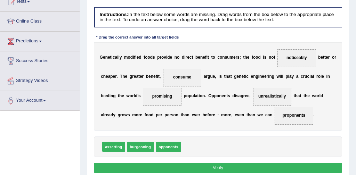
click at [215, 167] on button "Verify" at bounding box center [218, 168] width 249 height 10
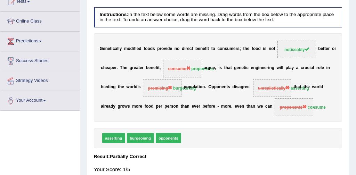
click at [279, 67] on b "w" at bounding box center [278, 67] width 3 height 5
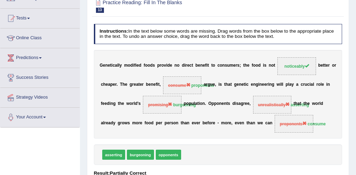
scroll to position [43, 0]
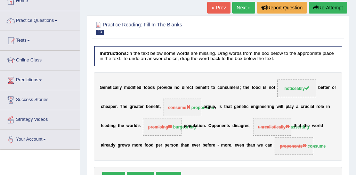
click at [244, 7] on link "Next »" at bounding box center [244, 8] width 23 height 12
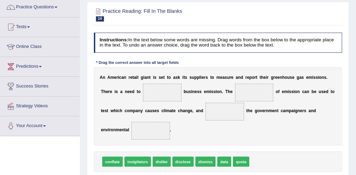
scroll to position [56, 0]
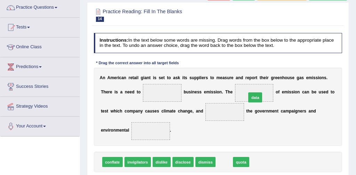
drag, startPoint x: 223, startPoint y: 163, endPoint x: 262, endPoint y: 81, distance: 90.8
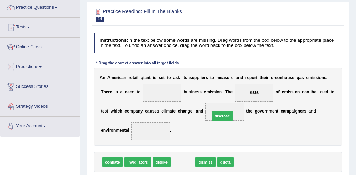
drag, startPoint x: 183, startPoint y: 163, endPoint x: 233, endPoint y: 105, distance: 76.1
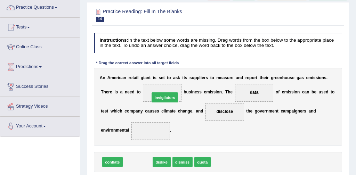
drag, startPoint x: 141, startPoint y: 163, endPoint x: 173, endPoint y: 86, distance: 82.8
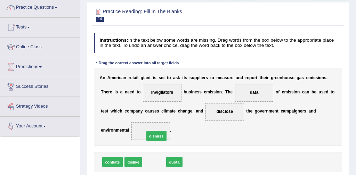
drag, startPoint x: 157, startPoint y: 163, endPoint x: 160, endPoint y: 130, distance: 33.5
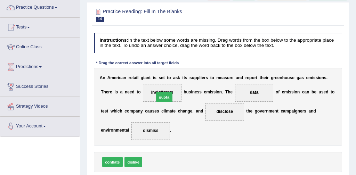
drag, startPoint x: 152, startPoint y: 163, endPoint x: 166, endPoint y: 86, distance: 78.2
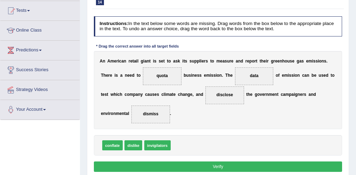
click at [196, 167] on button "Verify" at bounding box center [218, 167] width 249 height 10
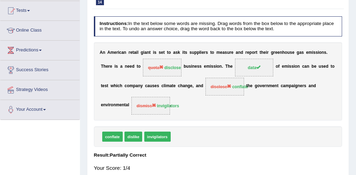
click at [236, 92] on span "disclose conflate" at bounding box center [225, 87] width 39 height 18
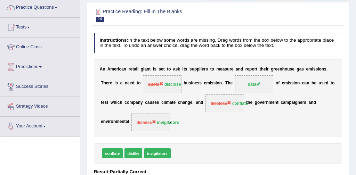
scroll to position [51, 0]
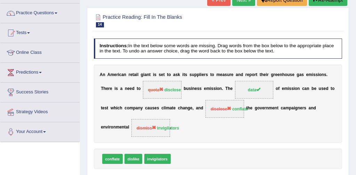
click at [241, 2] on link "Next »" at bounding box center [244, 0] width 23 height 12
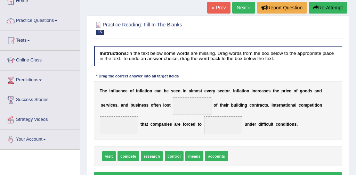
scroll to position [43, 0]
click at [240, 6] on link "Next »" at bounding box center [244, 8] width 23 height 12
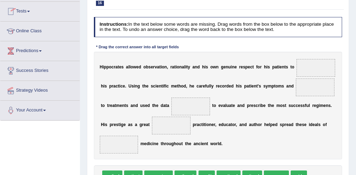
scroll to position [92, 0]
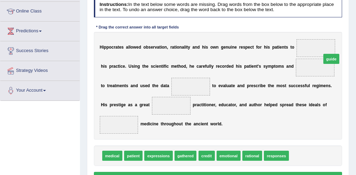
drag, startPoint x: 300, startPoint y: 155, endPoint x: 339, endPoint y: 39, distance: 122.1
drag, startPoint x: 314, startPoint y: 68, endPoint x: 315, endPoint y: 49, distance: 18.9
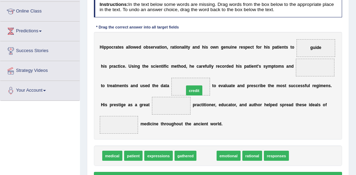
drag, startPoint x: 209, startPoint y: 158, endPoint x: 194, endPoint y: 80, distance: 79.3
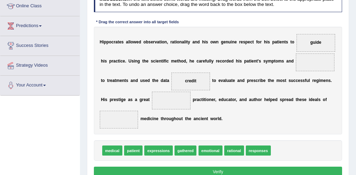
scroll to position [99, 0]
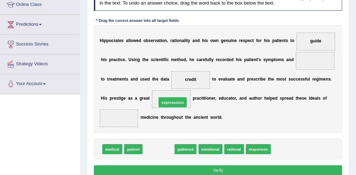
drag, startPoint x: 159, startPoint y: 153, endPoint x: 176, endPoint y: 98, distance: 57.6
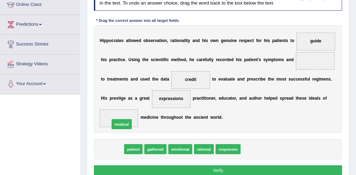
drag, startPoint x: 116, startPoint y: 149, endPoint x: 128, endPoint y: 116, distance: 35.0
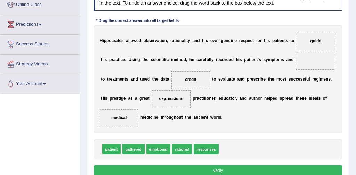
scroll to position [93, 0]
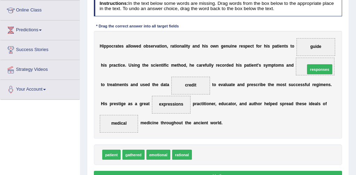
drag, startPoint x: 205, startPoint y: 155, endPoint x: 339, endPoint y: 54, distance: 167.5
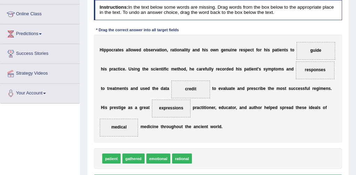
scroll to position [112, 0]
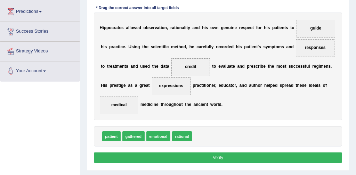
click at [222, 159] on button "Verify" at bounding box center [218, 158] width 249 height 10
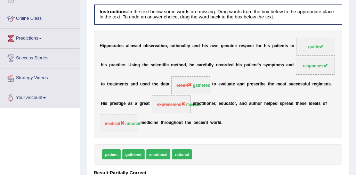
scroll to position [84, 0]
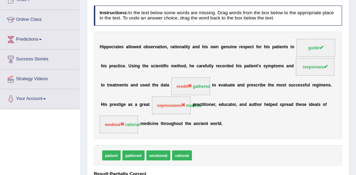
click at [241, 121] on div "H i p p o c r a t e s a l l o w e d o b s e r v a t i o n , r a t i o n a l i t…" at bounding box center [218, 86] width 249 height 108
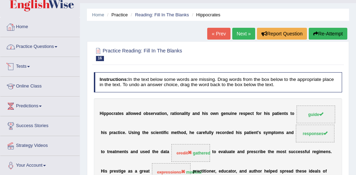
scroll to position [33, 0]
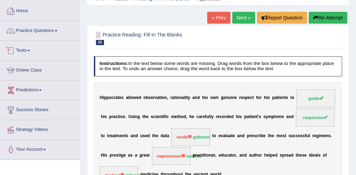
click at [31, 9] on div "Toggle navigation Home Practice Questions Speaking Practice Read Aloud Repeat S…" at bounding box center [40, 64] width 80 height 194
click at [35, 31] on link "Practice Questions" at bounding box center [39, 29] width 79 height 17
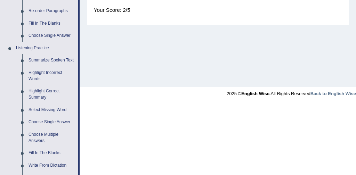
scroll to position [259, 0]
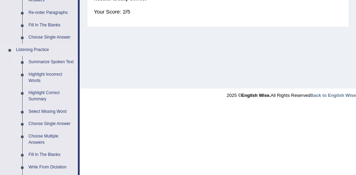
click at [51, 64] on link "Summarize Spoken Text" at bounding box center [51, 62] width 53 height 13
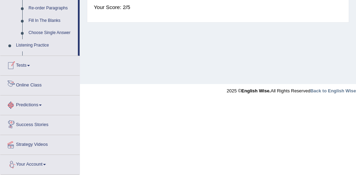
scroll to position [260, 0]
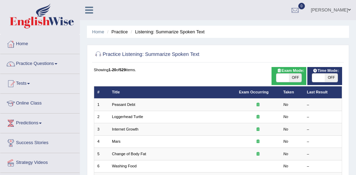
click at [283, 76] on span at bounding box center [283, 78] width 13 height 8
checkbox input "true"
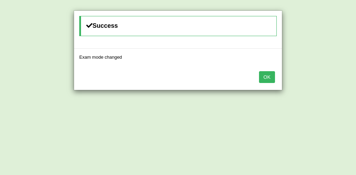
click at [272, 79] on button "OK" at bounding box center [267, 77] width 16 height 12
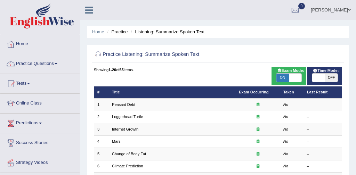
scroll to position [218, 0]
click at [43, 64] on link "Practice Questions" at bounding box center [39, 62] width 79 height 17
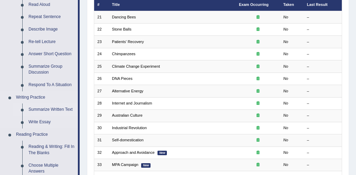
scroll to position [98, 0]
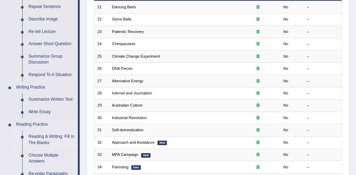
click at [64, 137] on link "Reading & Writing: Fill In The Blanks" at bounding box center [51, 140] width 53 height 18
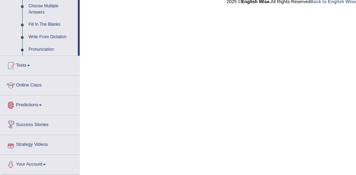
scroll to position [396, 0]
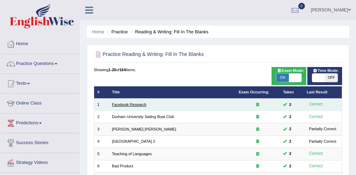
click at [144, 106] on link "Facebook Research" at bounding box center [129, 105] width 34 height 4
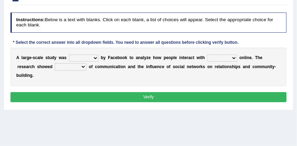
scroll to position [86, 0]
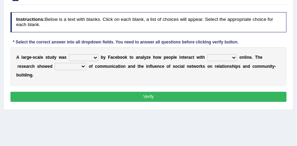
click at [96, 58] on select "surveyed had asked made" at bounding box center [84, 57] width 30 height 7
select select "surveyed"
click at [234, 58] on select "together all each other another" at bounding box center [222, 57] width 30 height 7
select select "each other"
click at [82, 66] on select "advantages standards fellowships patterns" at bounding box center [71, 66] width 32 height 7
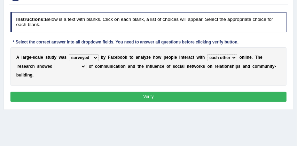
select select "patterns"
click at [95, 57] on select "surveyed had asked made" at bounding box center [84, 57] width 30 height 7
select select "made"
click at [132, 96] on button "Verify" at bounding box center [148, 97] width 276 height 10
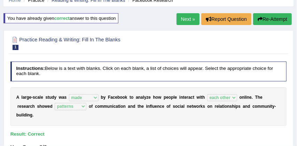
scroll to position [31, 0]
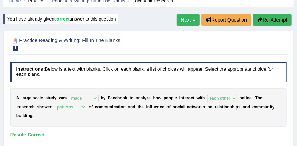
click at [185, 15] on link "Next »" at bounding box center [188, 20] width 23 height 12
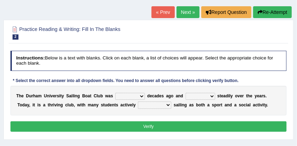
scroll to position [61, 0]
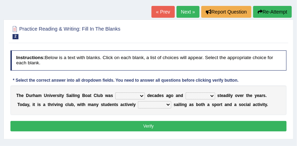
click at [142, 96] on select "found fund founded find" at bounding box center [130, 96] width 30 height 7
select select "found"
click at [214, 97] on select "grow growing has grown grown" at bounding box center [201, 96] width 30 height 7
select select "growing"
click at [167, 104] on select "enjoy enjoyed are enjoying enjoying" at bounding box center [154, 104] width 33 height 7
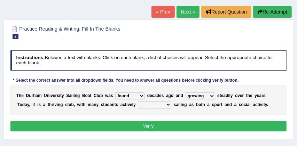
select select "enjoying"
click at [160, 127] on button "Verify" at bounding box center [148, 126] width 276 height 10
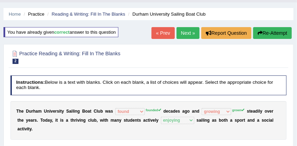
scroll to position [17, 0]
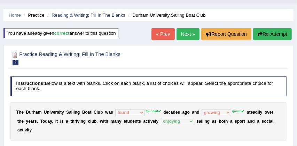
click at [273, 32] on button "Re-Attempt" at bounding box center [272, 34] width 39 height 12
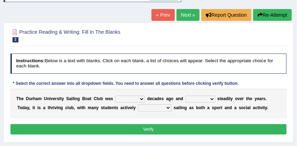
scroll to position [62, 0]
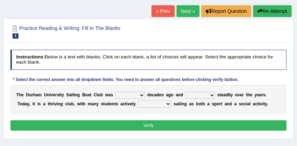
click at [141, 95] on select "found fund founded find" at bounding box center [130, 95] width 30 height 7
select select "founded"
click at [213, 95] on select "grow growing has grown grown" at bounding box center [201, 95] width 30 height 7
select select "grown"
click at [167, 104] on select "enjoy enjoyed are enjoying enjoying" at bounding box center [154, 104] width 33 height 7
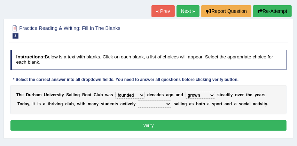
select select "enjoying"
click at [170, 123] on button "Verify" at bounding box center [148, 125] width 276 height 10
